Goal: Information Seeking & Learning: Learn about a topic

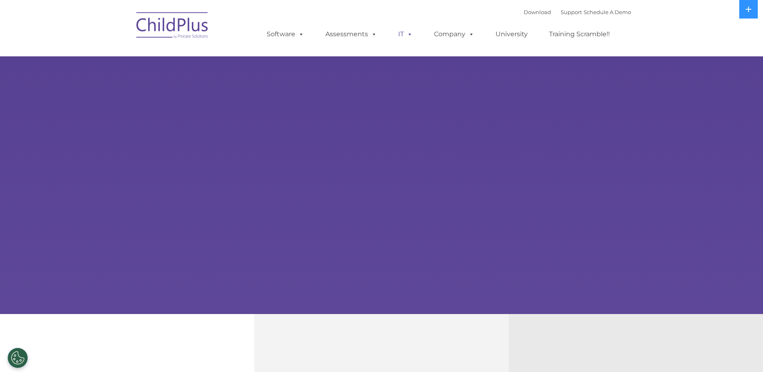
select select "MEDIUM"
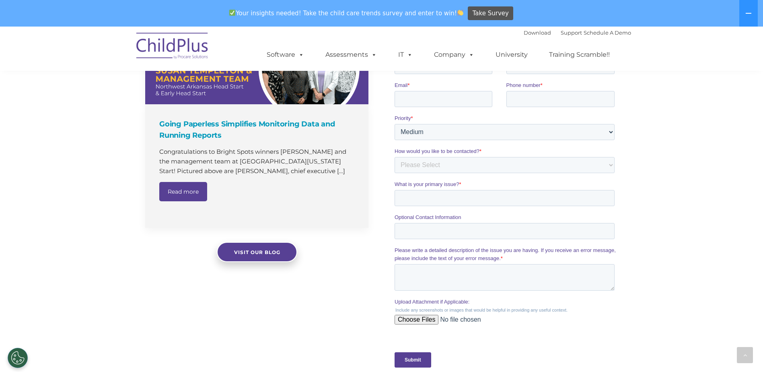
scroll to position [553, 0]
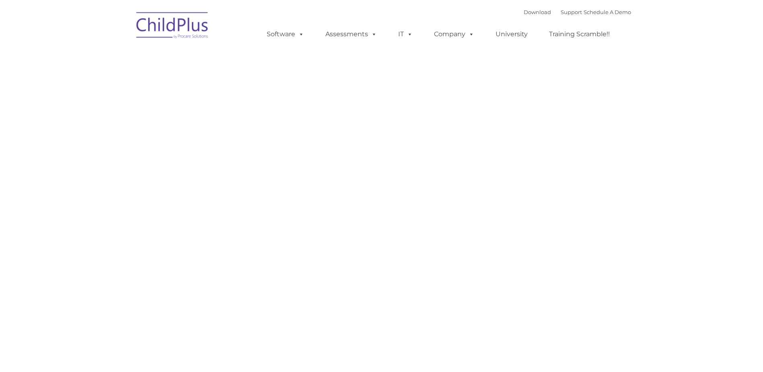
type input ""
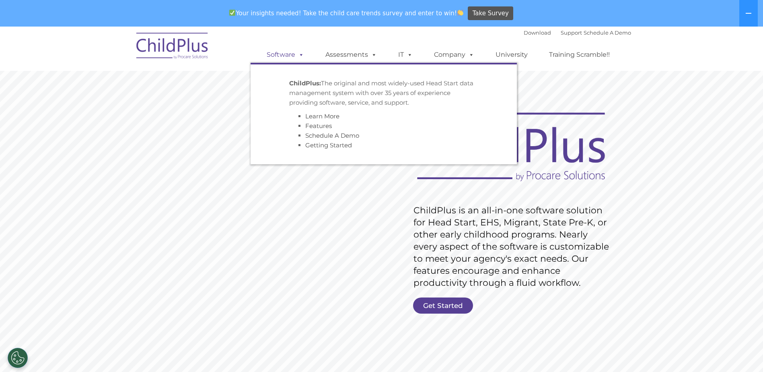
click at [288, 54] on link "Software" at bounding box center [286, 55] width 54 height 16
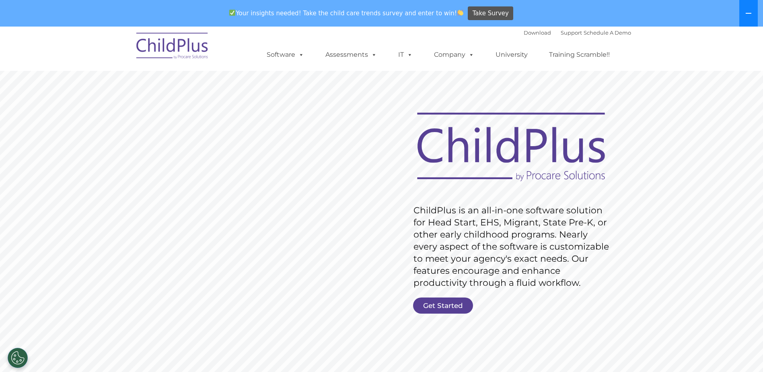
click at [746, 19] on button at bounding box center [749, 13] width 19 height 27
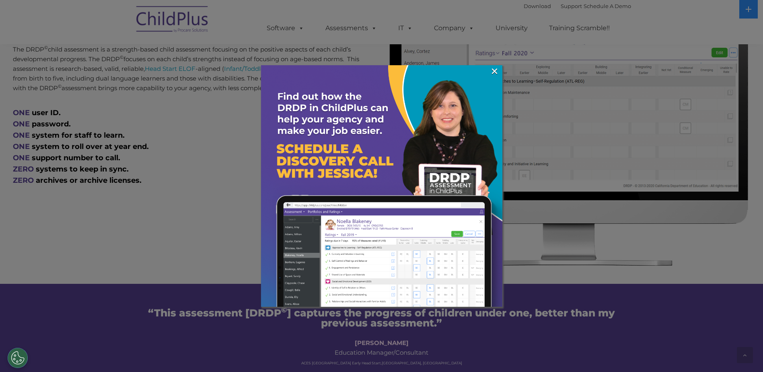
scroll to position [402, 0]
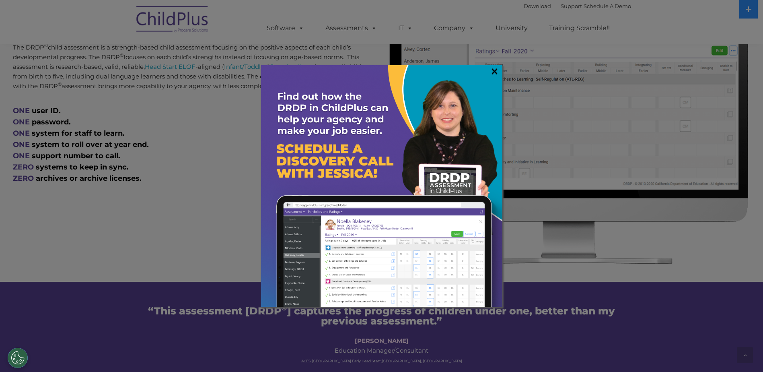
click at [496, 70] on link "×" at bounding box center [494, 71] width 9 height 8
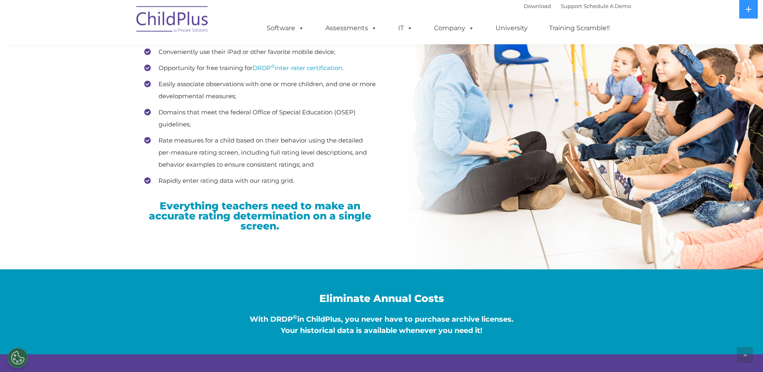
scroll to position [1217, 0]
